Goal: Information Seeking & Learning: Learn about a topic

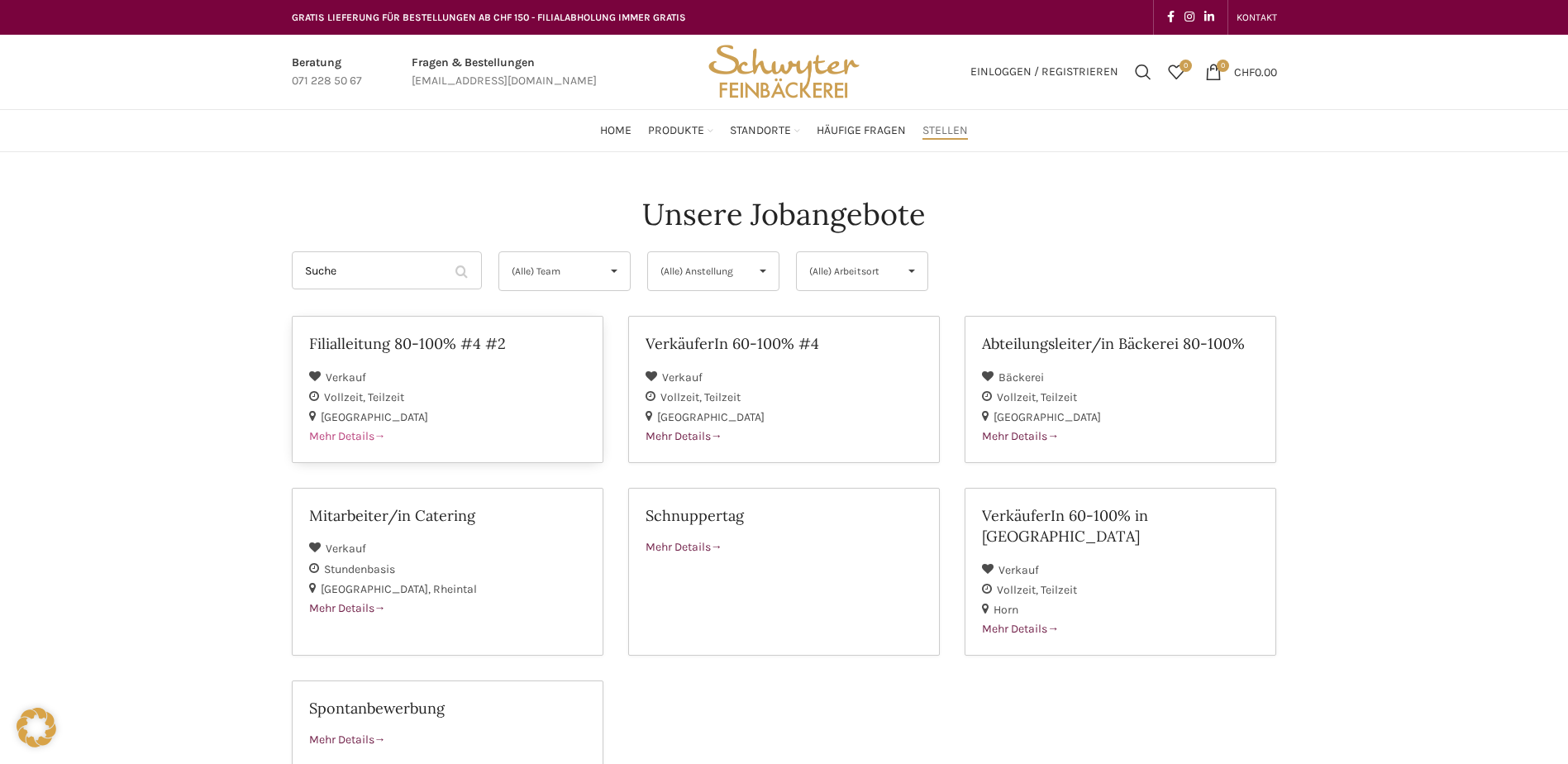
click at [362, 339] on h2 "Filialleitung 80-100% #4 #2" at bounding box center [447, 344] width 277 height 21
click at [1023, 622] on span "Mehr Details" at bounding box center [1019, 629] width 77 height 14
